Goal: Check status

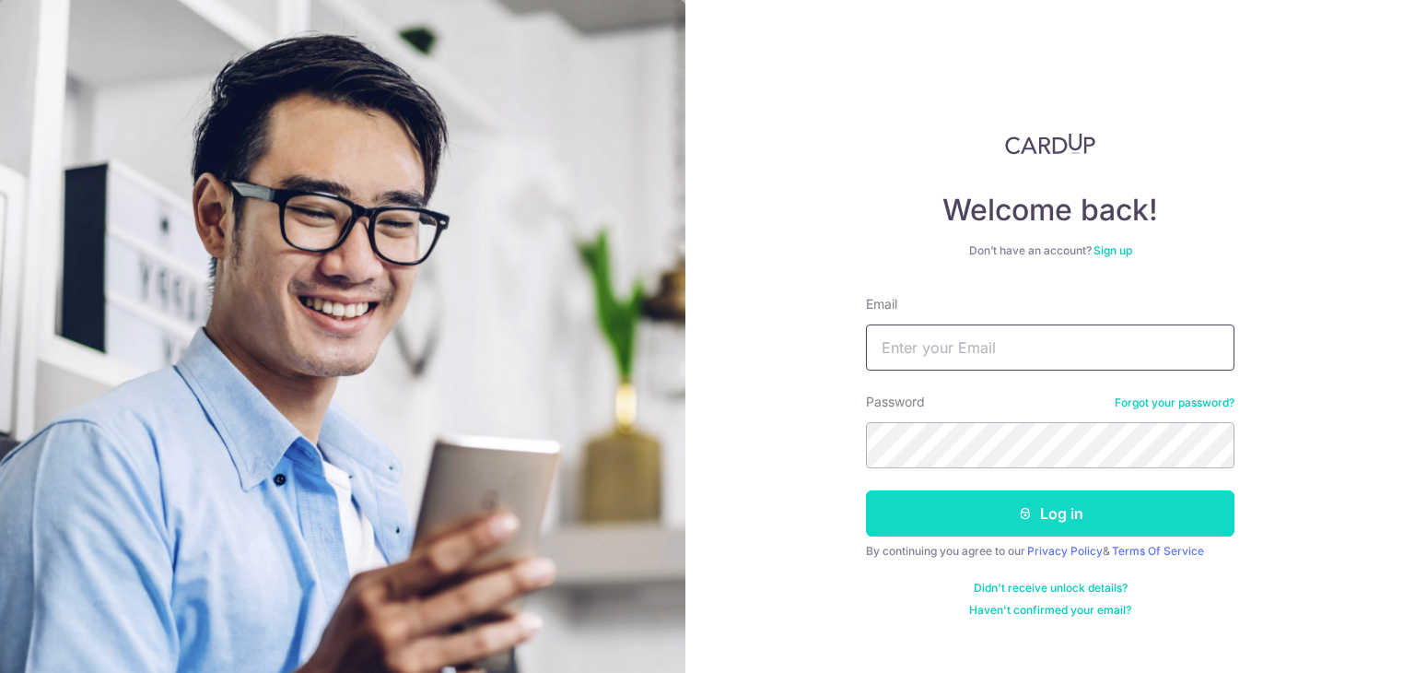
type input "[PERSON_NAME][EMAIL_ADDRESS][DOMAIN_NAME]"
click at [1083, 518] on button "Log in" at bounding box center [1050, 513] width 369 height 46
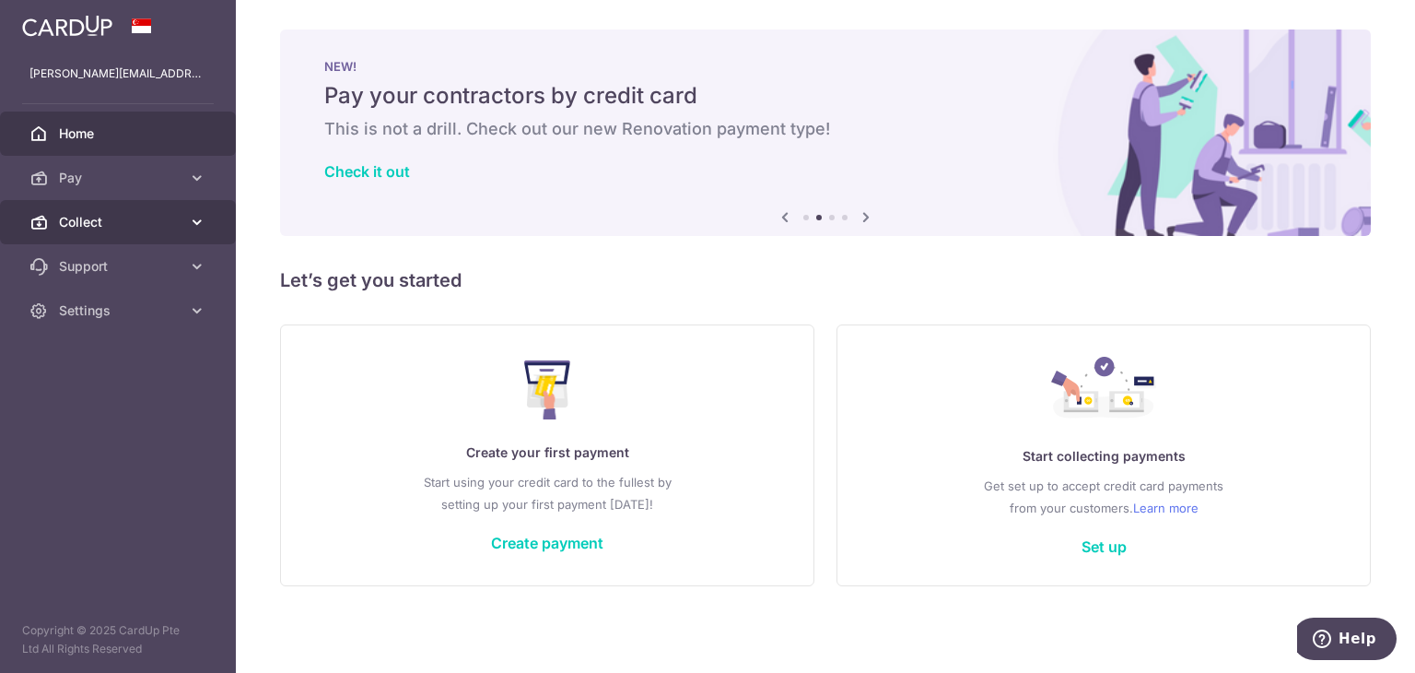
click at [205, 228] on icon at bounding box center [197, 222] width 18 height 18
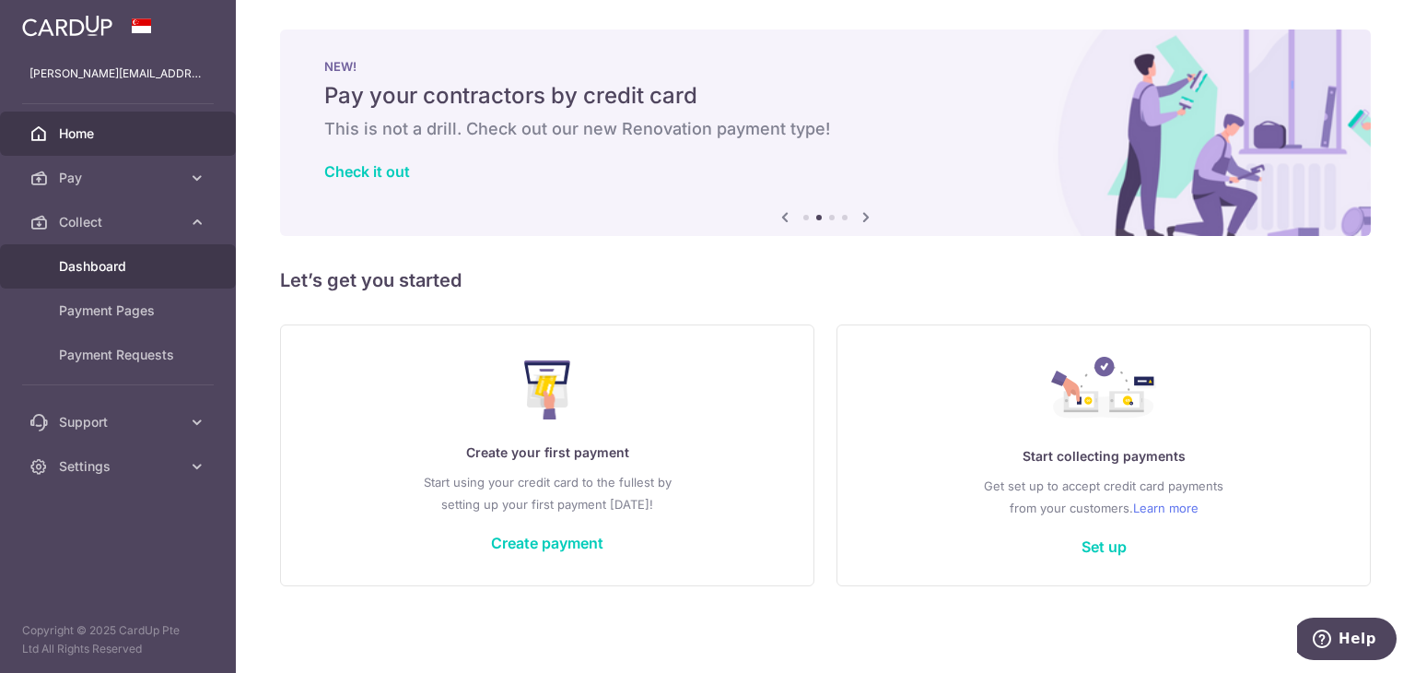
click at [148, 275] on span "Dashboard" at bounding box center [120, 266] width 122 height 18
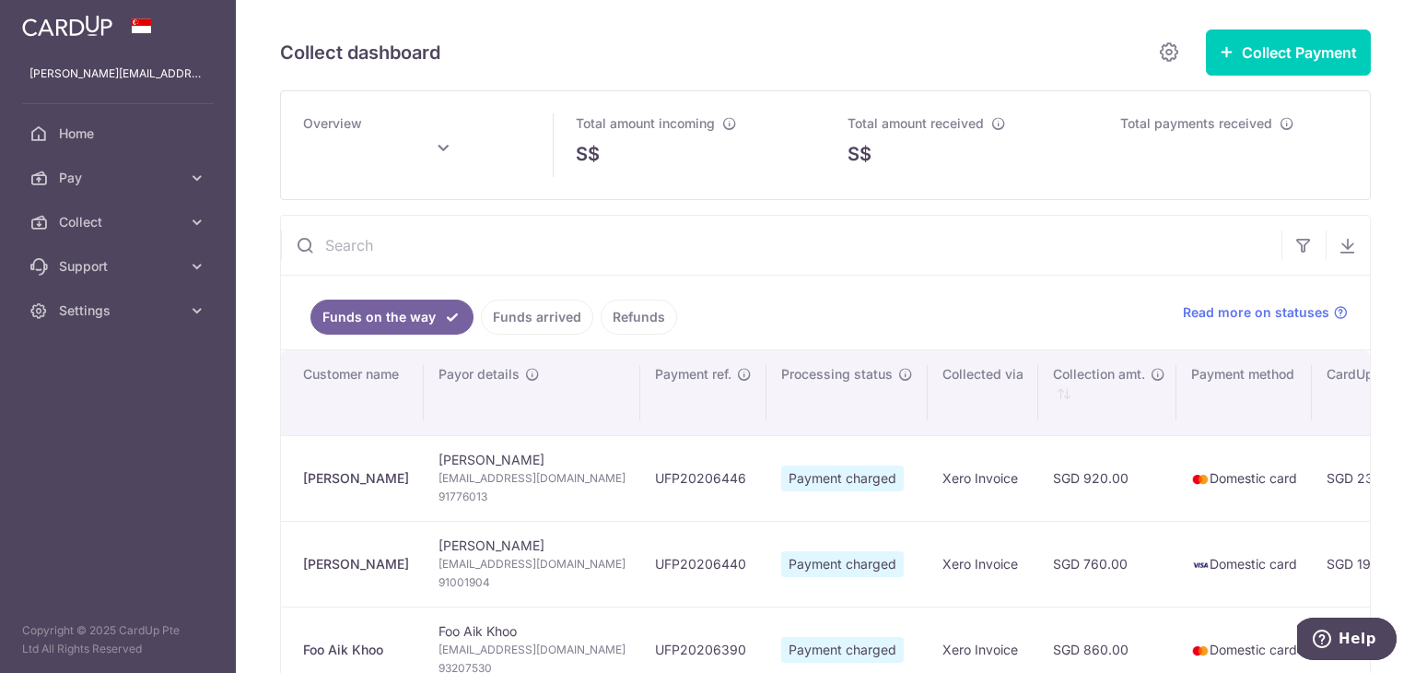
click at [512, 315] on link "Funds arrived" at bounding box center [537, 316] width 112 height 35
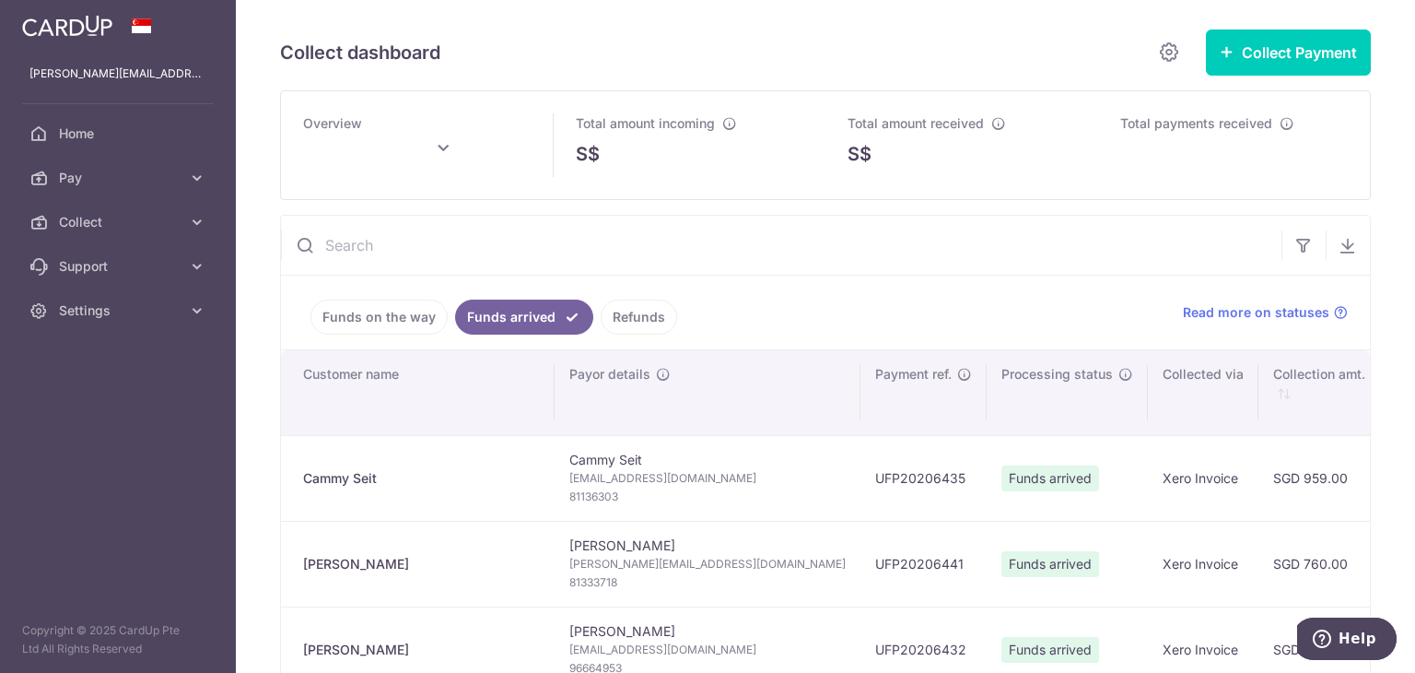
scroll to position [184, 0]
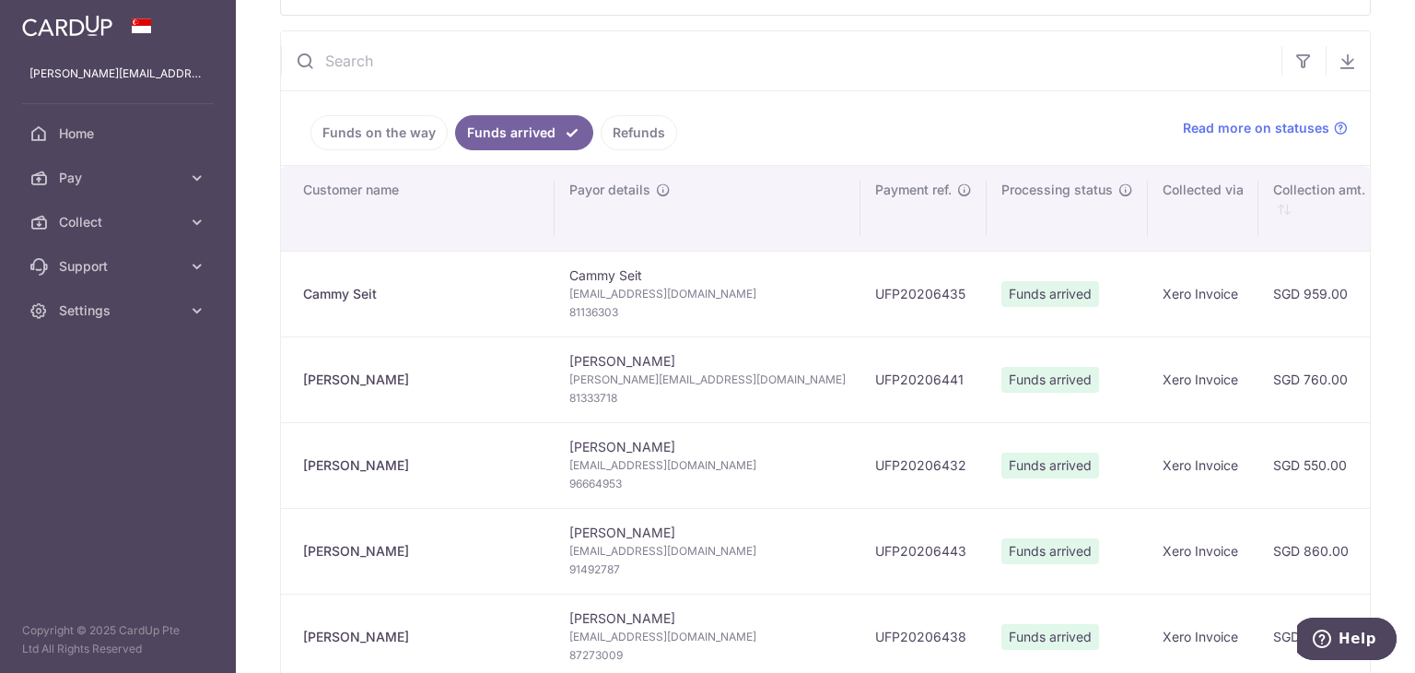
type input "September 2025"
